Goal: Task Accomplishment & Management: Complete application form

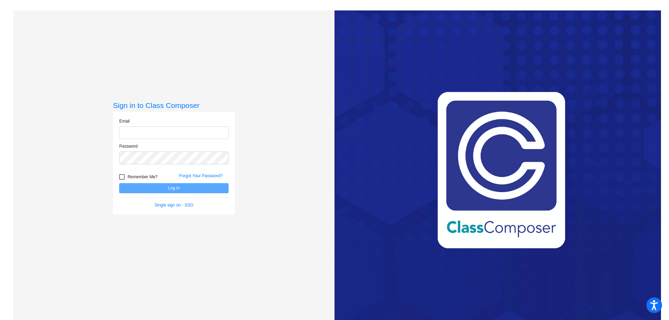
type input "[EMAIL_ADDRESS][DOMAIN_NAME]"
click at [179, 186] on button "Log In" at bounding box center [173, 188] width 109 height 10
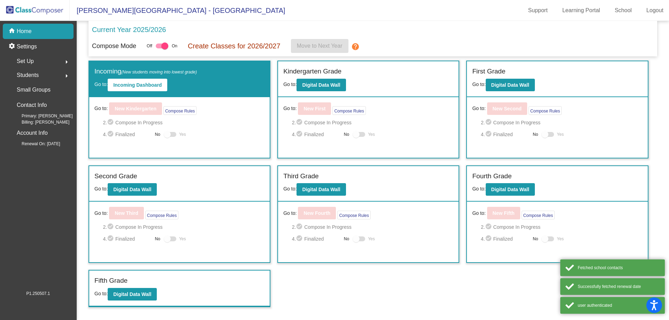
click at [43, 64] on div "Set Up arrow_right" at bounding box center [40, 61] width 67 height 14
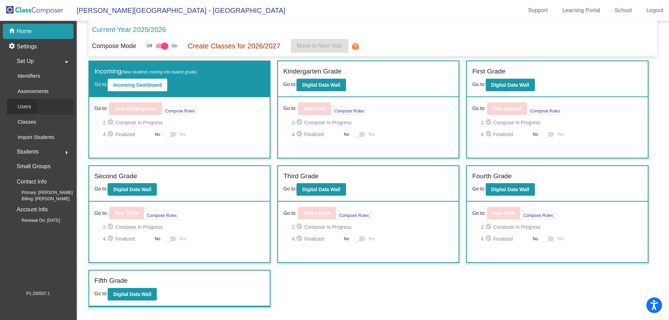
click at [37, 106] on link "Users" at bounding box center [40, 106] width 67 height 15
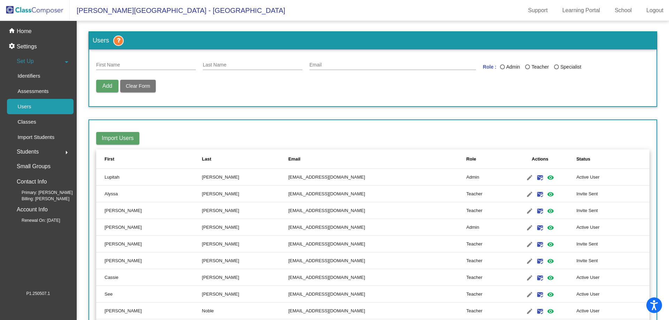
click at [142, 69] on div "First Name" at bounding box center [146, 63] width 100 height 14
click at [145, 64] on input "First Name" at bounding box center [146, 65] width 100 height 6
type input "[PERSON_NAME]"
click at [361, 67] on div "Email" at bounding box center [393, 63] width 167 height 14
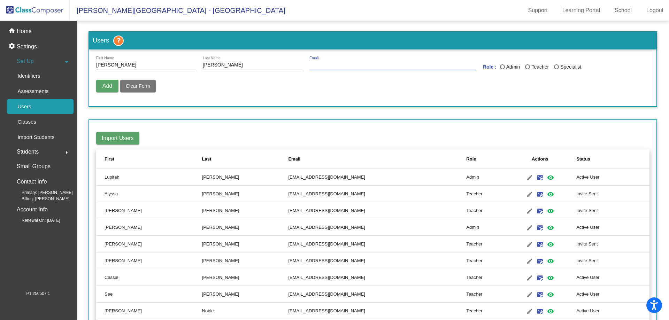
click at [361, 65] on input "Email" at bounding box center [393, 65] width 167 height 6
paste input "[PERSON_NAME][EMAIL_ADDRESS][DOMAIN_NAME]"
type input "[PERSON_NAME][EMAIL_ADDRESS][DOMAIN_NAME]"
click at [417, 96] on div "Add Delete User Unblock User Clear Form" at bounding box center [373, 90] width 554 height 20
click at [436, 89] on div "Add Delete User Unblock User Clear Form" at bounding box center [373, 90] width 554 height 20
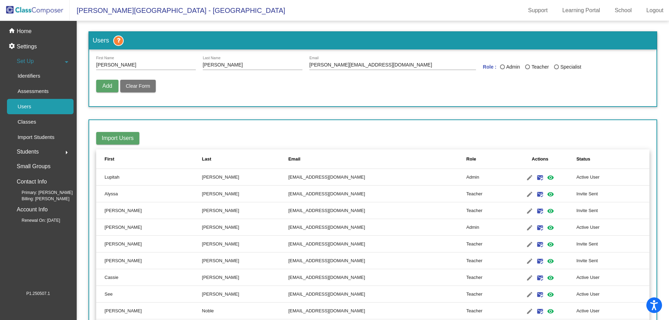
click at [535, 67] on div "Teacher" at bounding box center [539, 66] width 19 height 7
click at [528, 69] on input "Teacher" at bounding box center [528, 69] width 0 height 0
radio input "true"
click at [147, 63] on input "[PERSON_NAME]" at bounding box center [146, 65] width 100 height 6
click at [227, 52] on form "[PERSON_NAME] First Name [PERSON_NAME] Last Name [PERSON_NAME][EMAIL_ADDRESS][D…" at bounding box center [373, 78] width 568 height 57
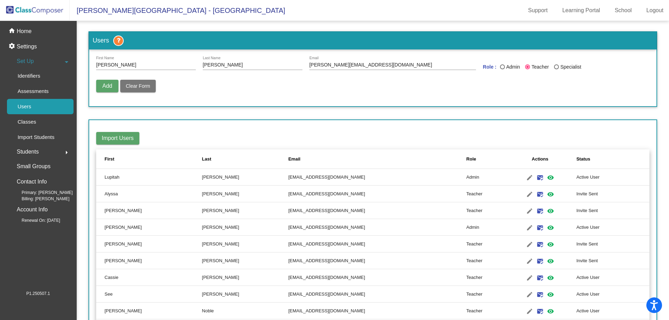
click at [229, 61] on div "[PERSON_NAME] Last Name" at bounding box center [253, 63] width 100 height 14
click at [100, 93] on div "Add Delete User Unblock User Clear Form" at bounding box center [373, 90] width 554 height 20
click at [100, 89] on button "Add" at bounding box center [107, 86] width 22 height 13
radio input "false"
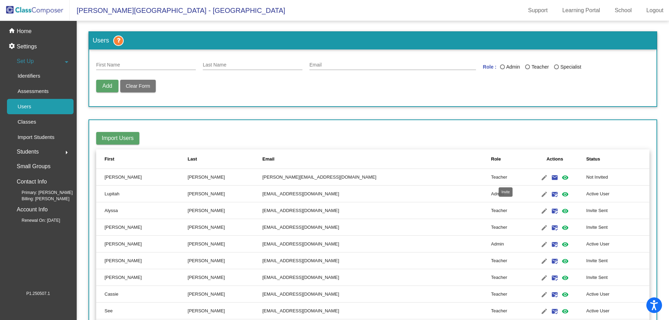
click at [551, 178] on mat-icon "email" at bounding box center [555, 178] width 8 height 8
